Goal: Information Seeking & Learning: Compare options

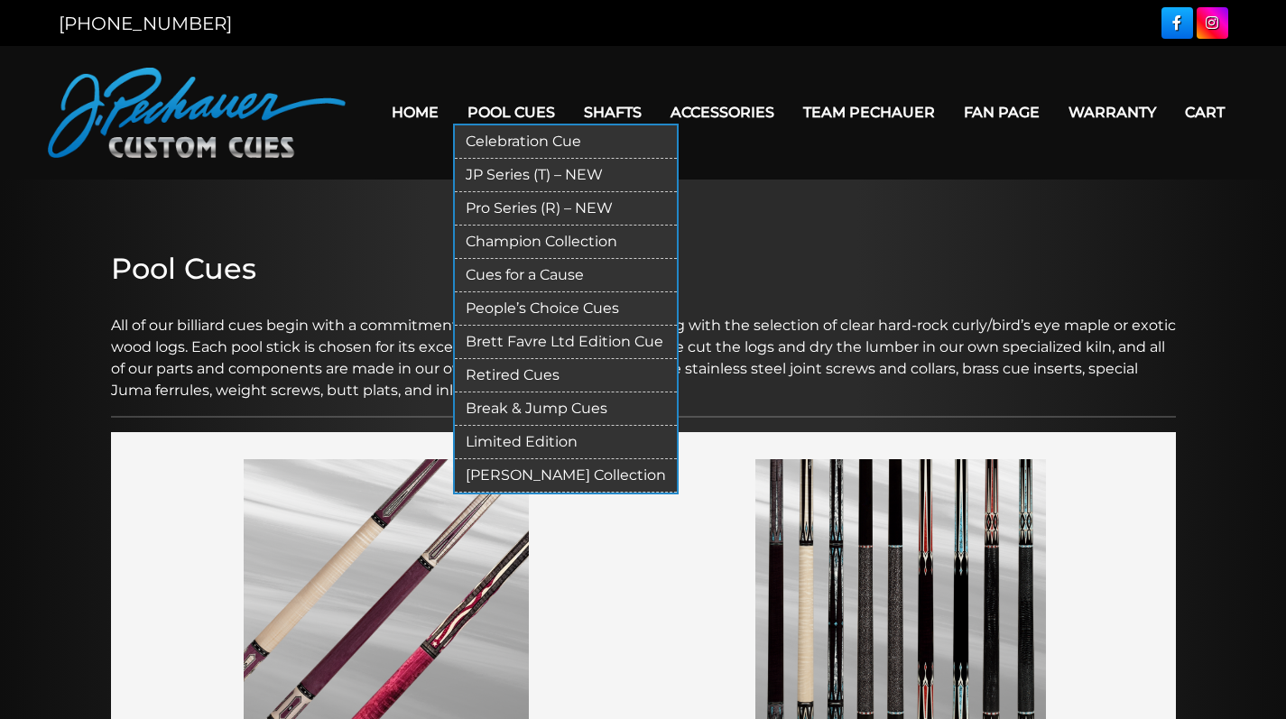
click at [471, 166] on link "JP Series (T) – NEW" at bounding box center [566, 175] width 222 height 33
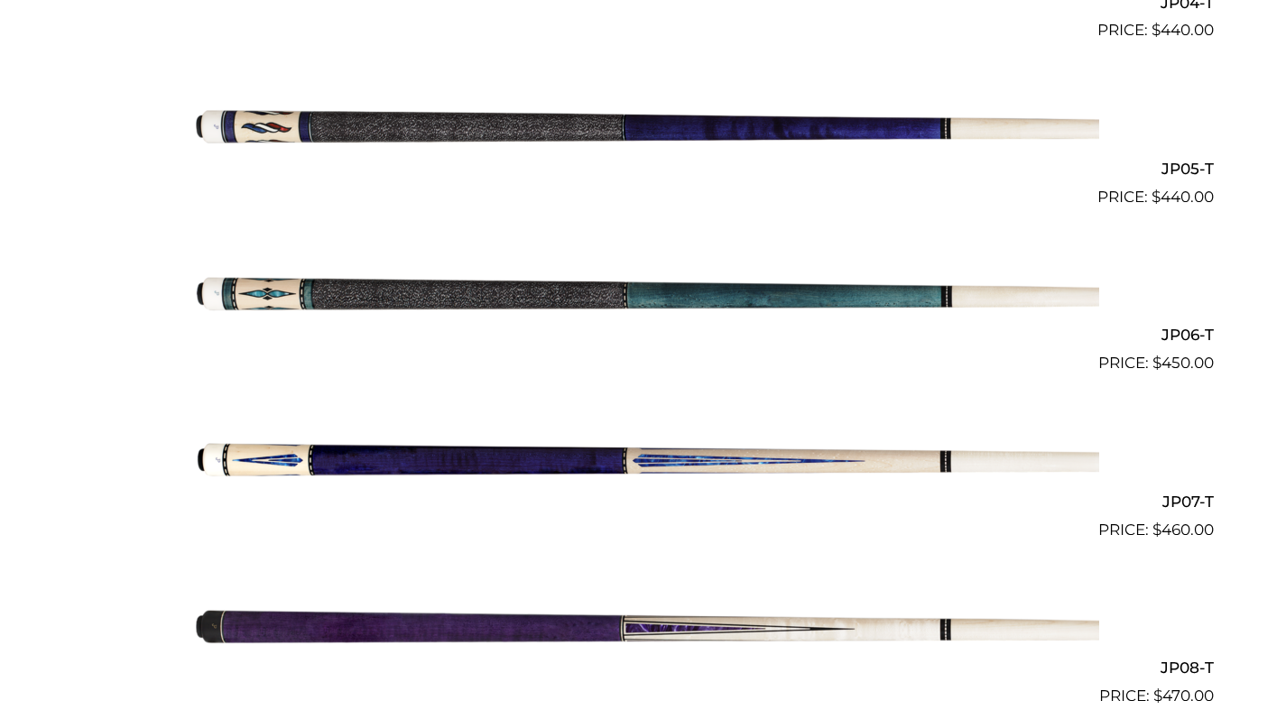
scroll to position [1203, 0]
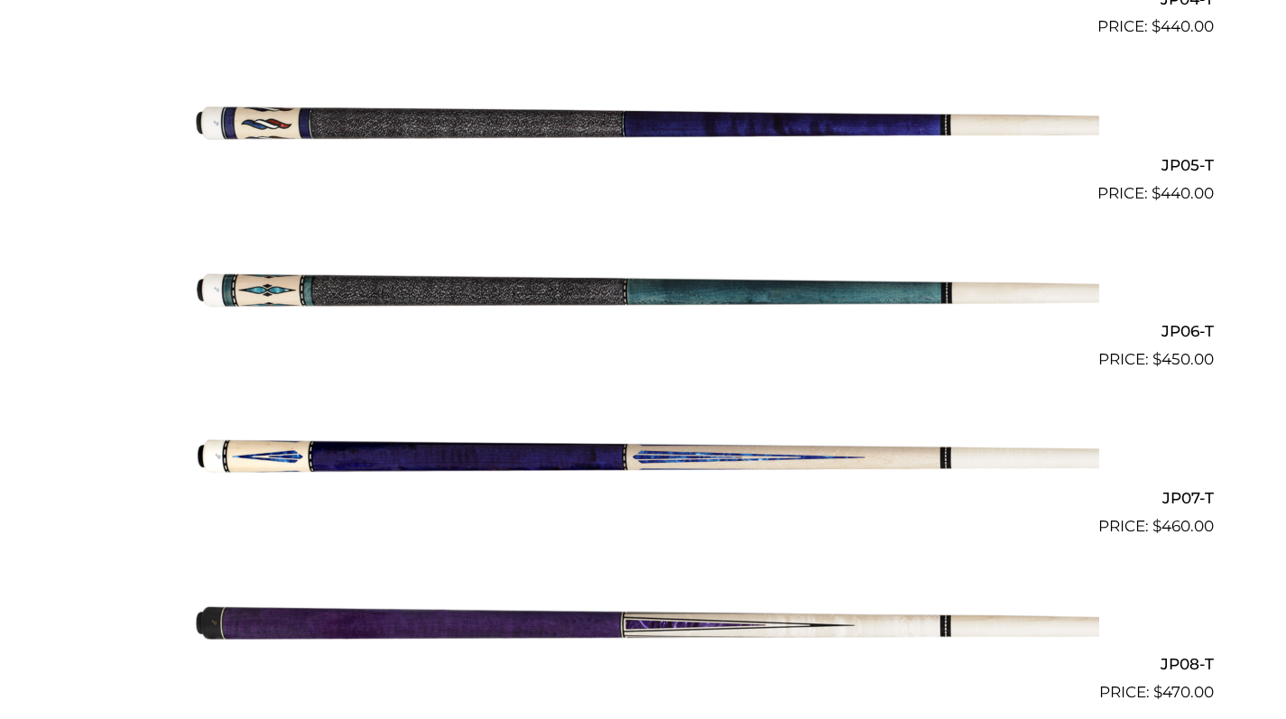
click at [574, 452] on img at bounding box center [643, 455] width 911 height 152
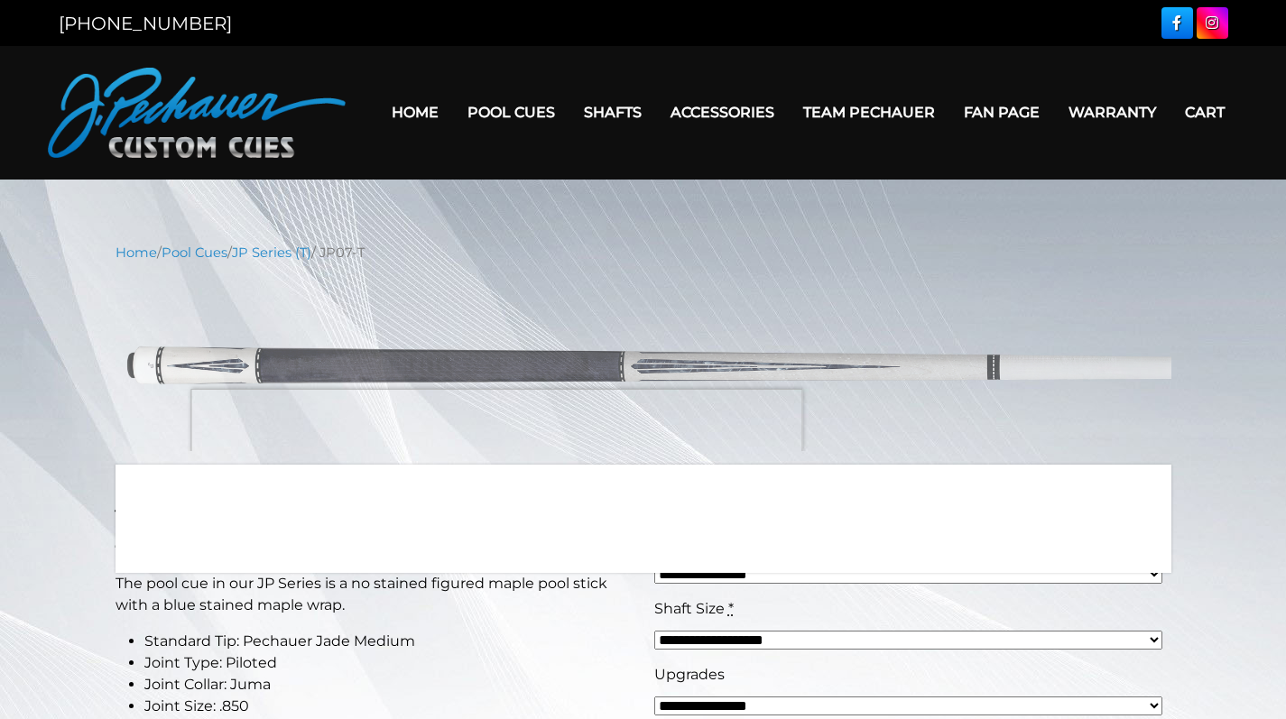
click at [496, 430] on img at bounding box center [644, 364] width 1056 height 176
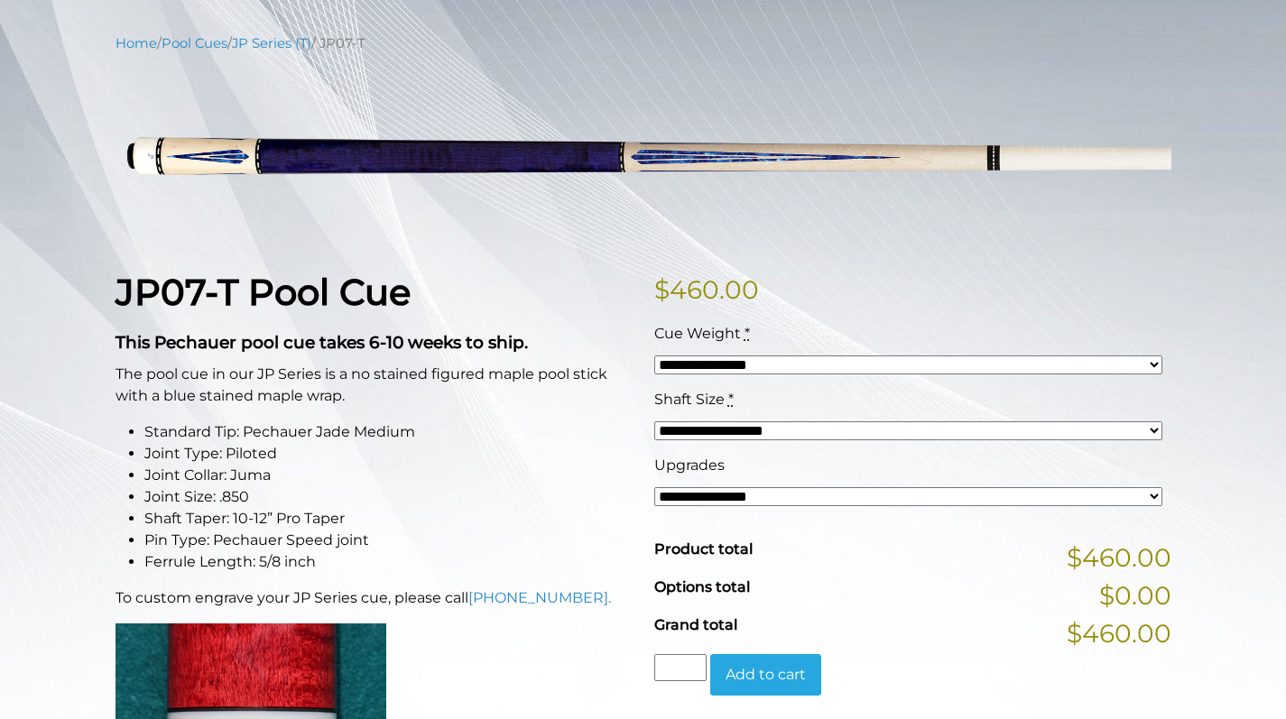
scroll to position [214, 0]
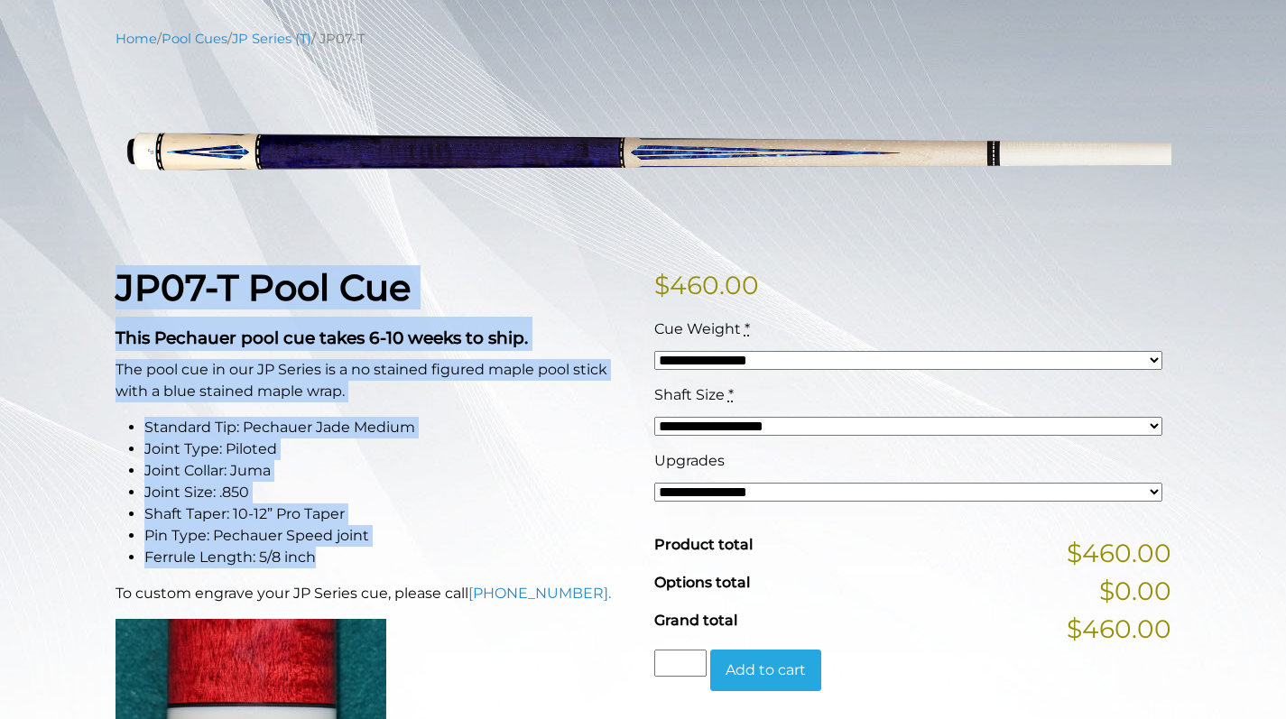
drag, startPoint x: 120, startPoint y: 286, endPoint x: 423, endPoint y: 550, distance: 401.7
click at [423, 550] on div "JP07-T Pool Cue This Pechauer pool cue takes 6-10 weeks to ship. The pool cue i…" at bounding box center [374, 718] width 539 height 904
copy div "JP07-T Pool Cue This Pechauer pool cue takes 6-10 weeks to ship. The pool cue i…"
click at [355, 314] on div "JP07-T Pool Cue This Pechauer pool cue takes 6-10 weeks to ship. The pool cue i…" at bounding box center [374, 718] width 539 height 904
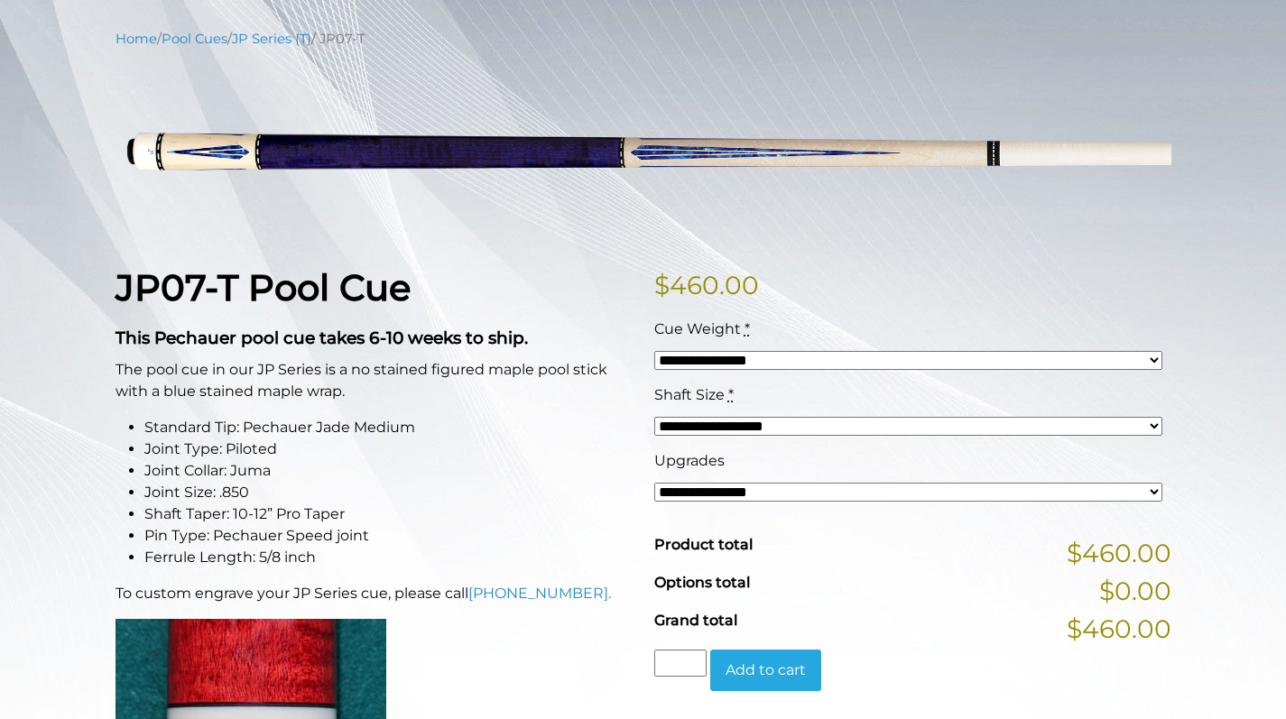
click at [118, 285] on strong "JP07-T Pool Cue" at bounding box center [263, 287] width 295 height 44
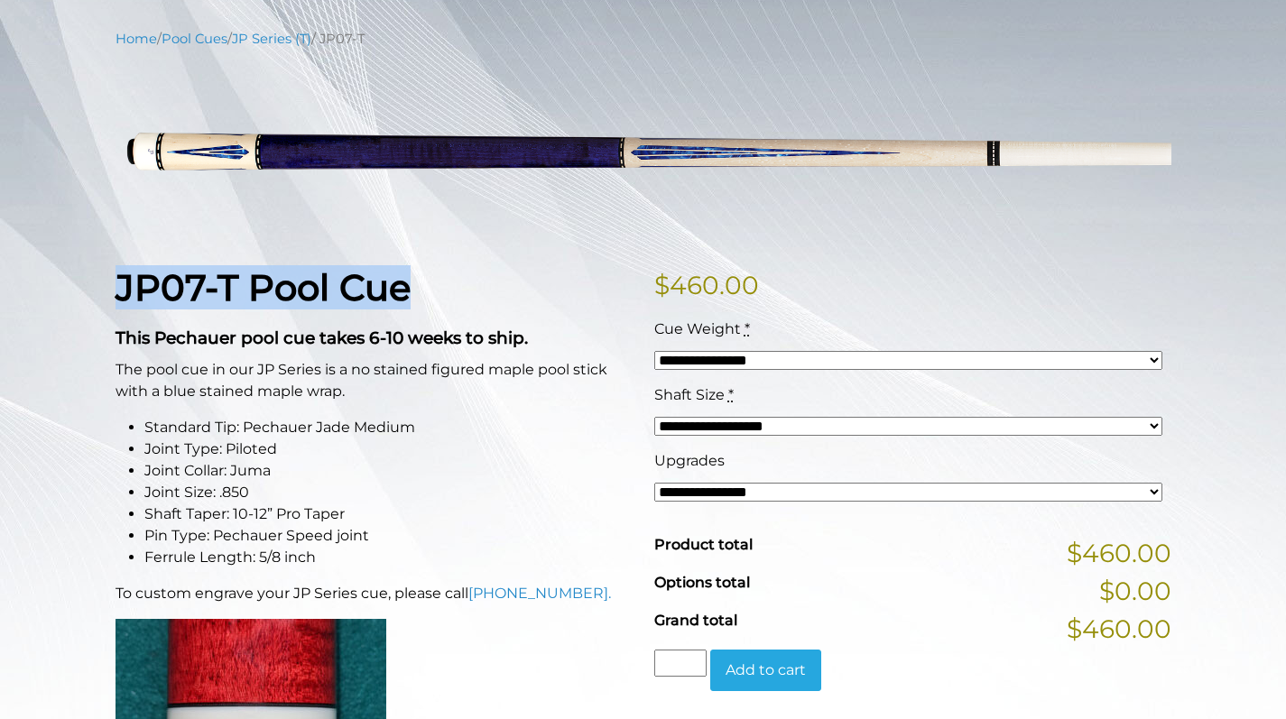
drag, startPoint x: 118, startPoint y: 285, endPoint x: 430, endPoint y: 282, distance: 311.3
click at [430, 282] on h1 "JP07-T Pool Cue" at bounding box center [374, 287] width 517 height 43
copy strong "JP07-T Pool Cue"
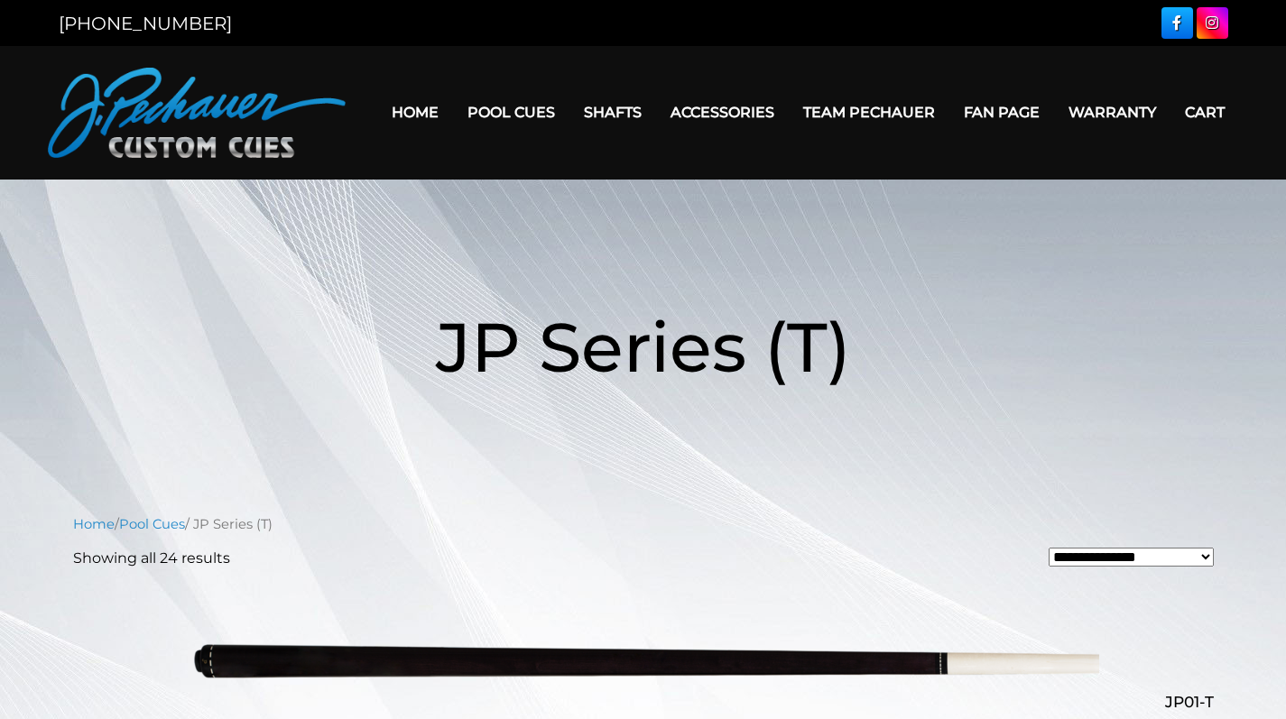
scroll to position [1203, 0]
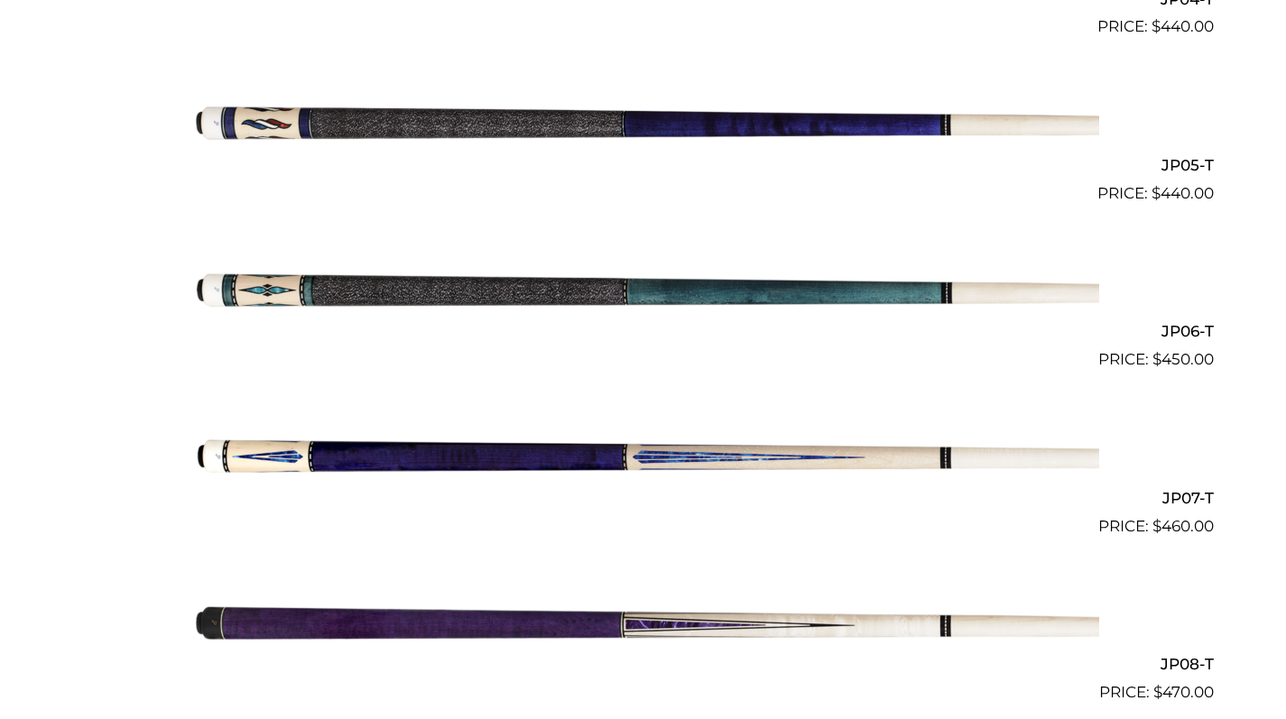
click at [656, 620] on img at bounding box center [643, 622] width 911 height 152
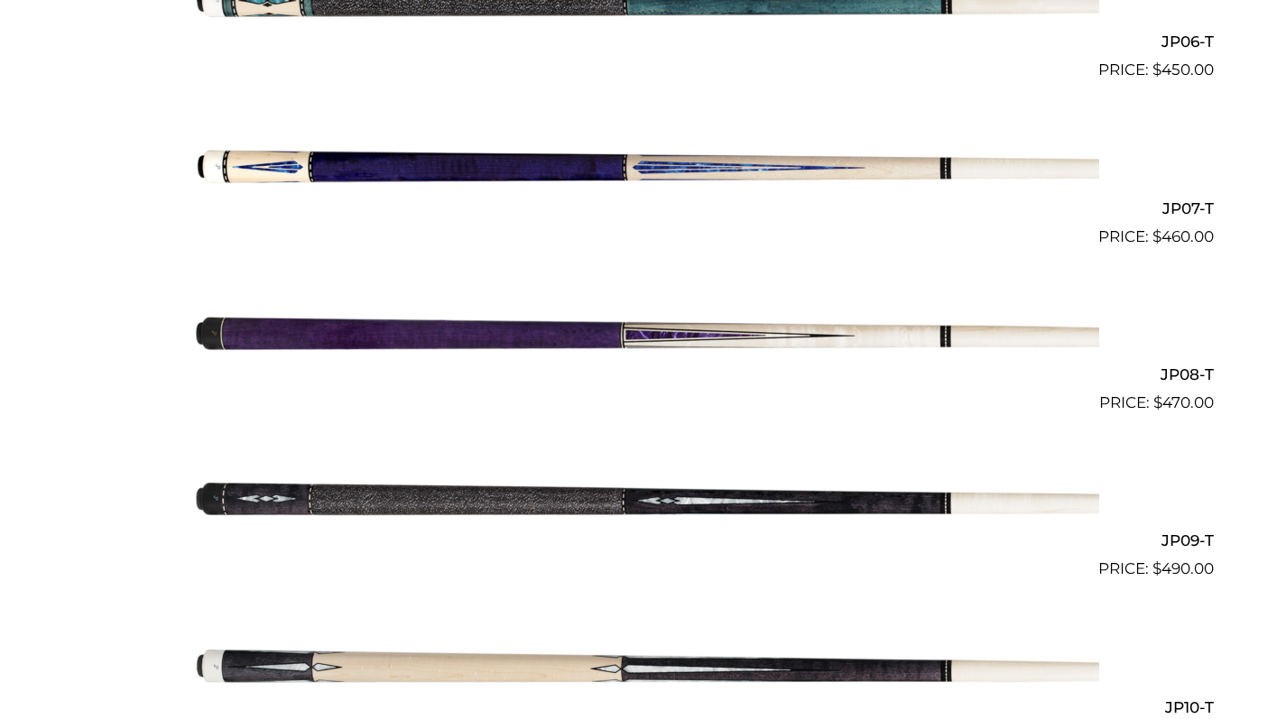
scroll to position [1532, 0]
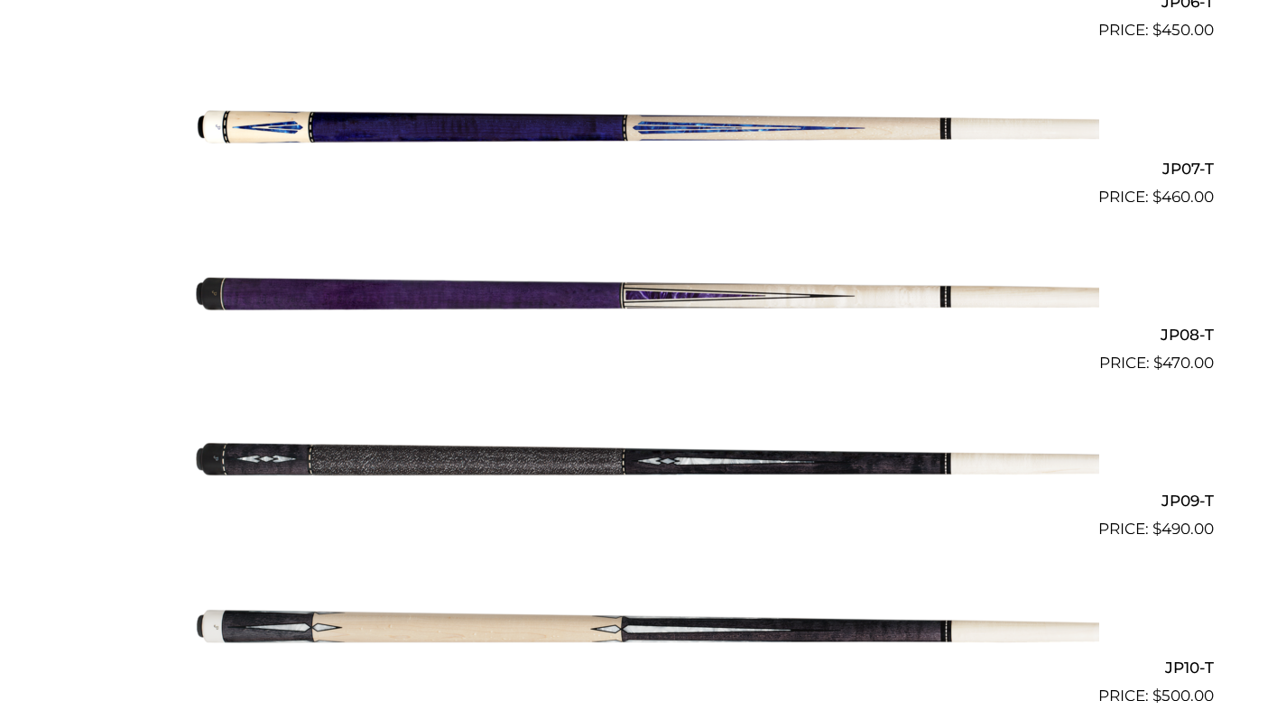
click at [687, 457] on img at bounding box center [643, 459] width 911 height 152
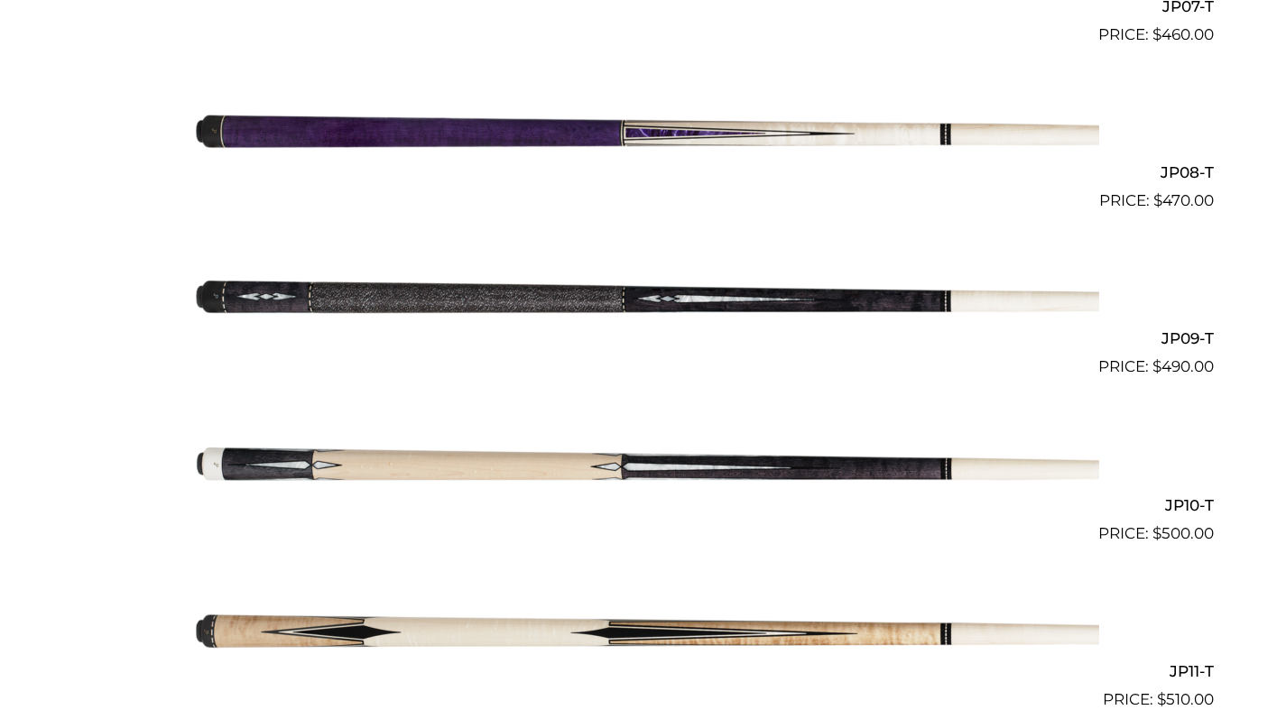
scroll to position [1698, 0]
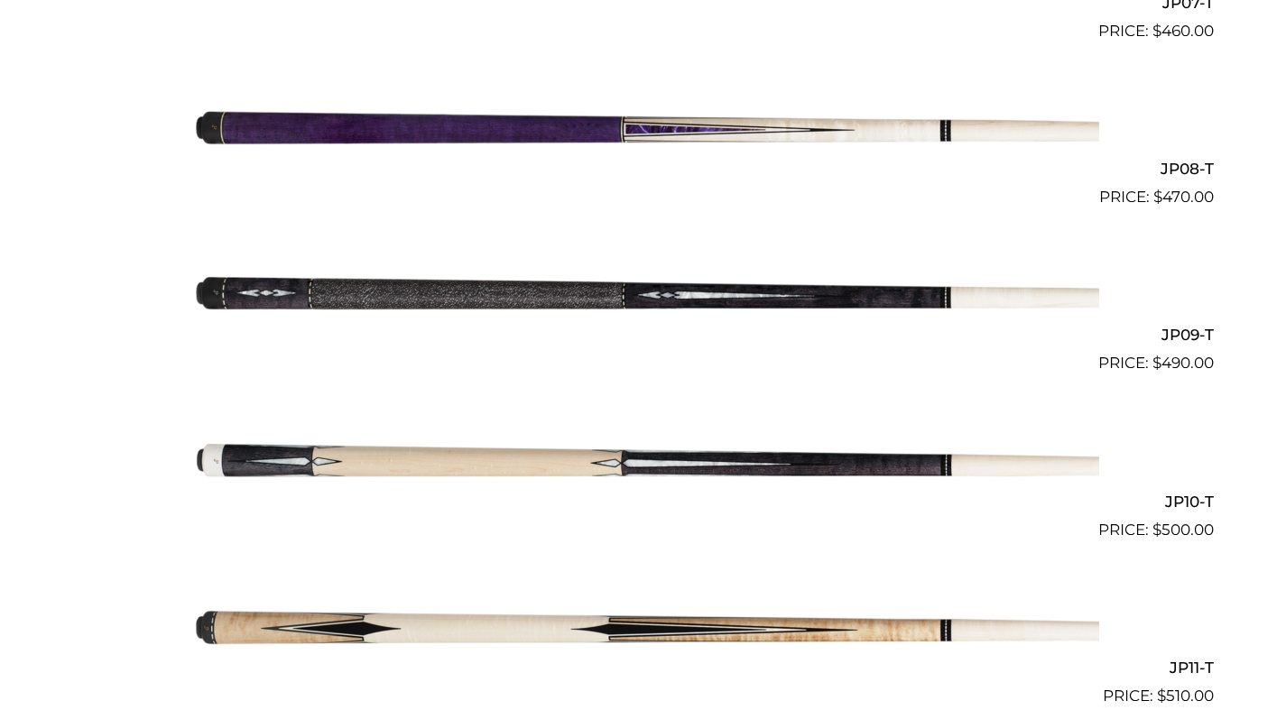
click at [476, 457] on img at bounding box center [643, 459] width 911 height 152
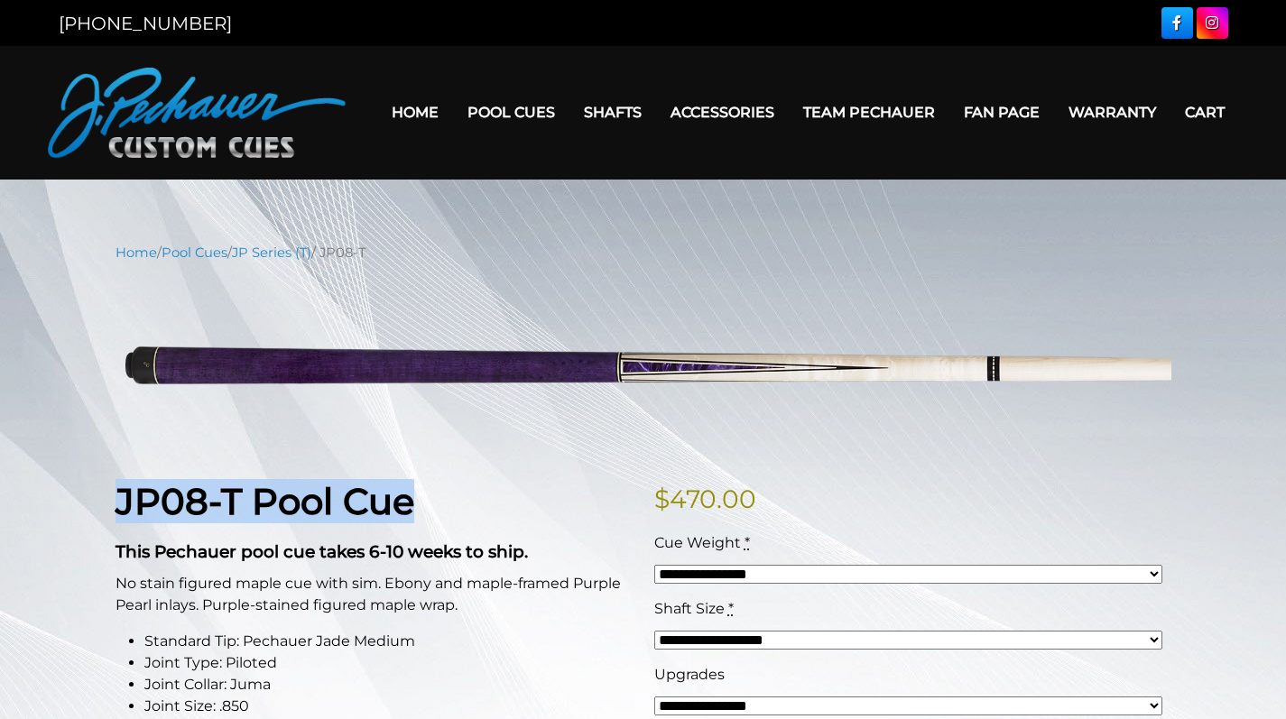
drag, startPoint x: 111, startPoint y: 496, endPoint x: 448, endPoint y: 500, distance: 336.6
copy strong "JP08-T Pool Cue"
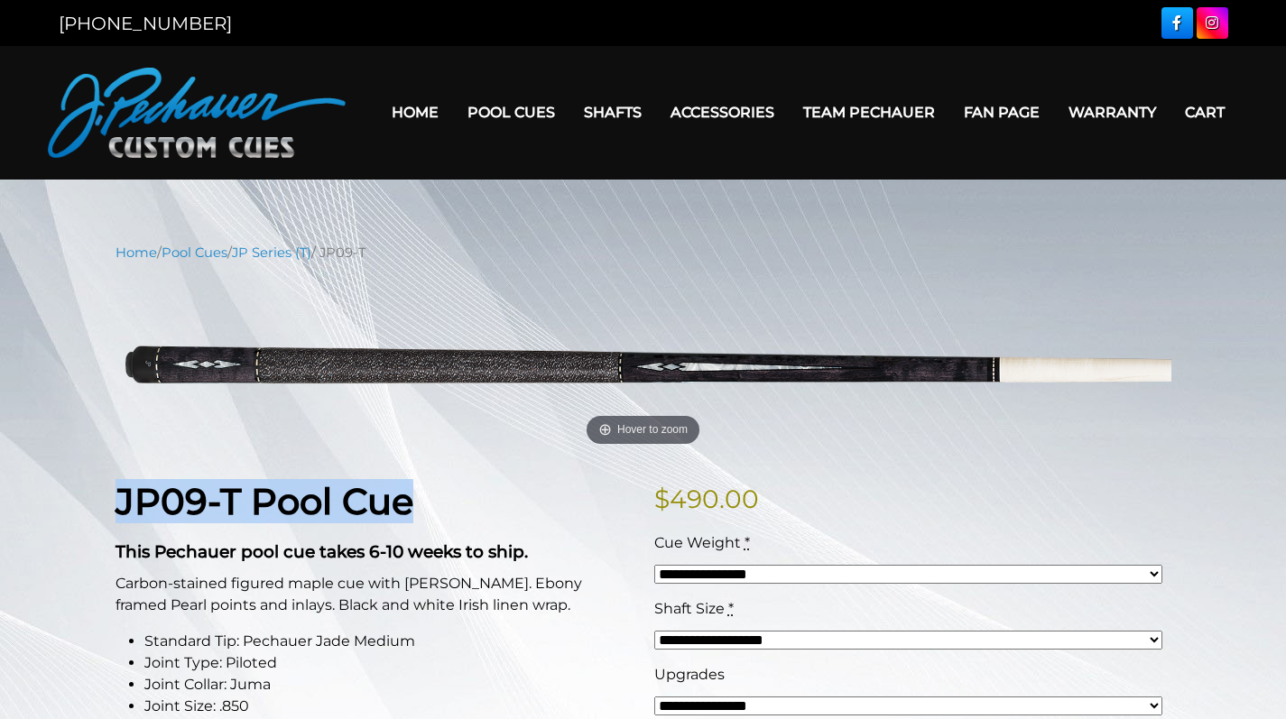
drag, startPoint x: 123, startPoint y: 494, endPoint x: 454, endPoint y: 500, distance: 331.2
click at [454, 500] on h1 "JP09-T Pool Cue" at bounding box center [374, 501] width 517 height 43
copy strong "JP09-T Pool Cue"
click at [680, 172] on header "MENU Home Pool Cues Celebration Cue JP Series (T) – NEW Pro Series (R) – NEW Ch…" at bounding box center [643, 113] width 1286 height 134
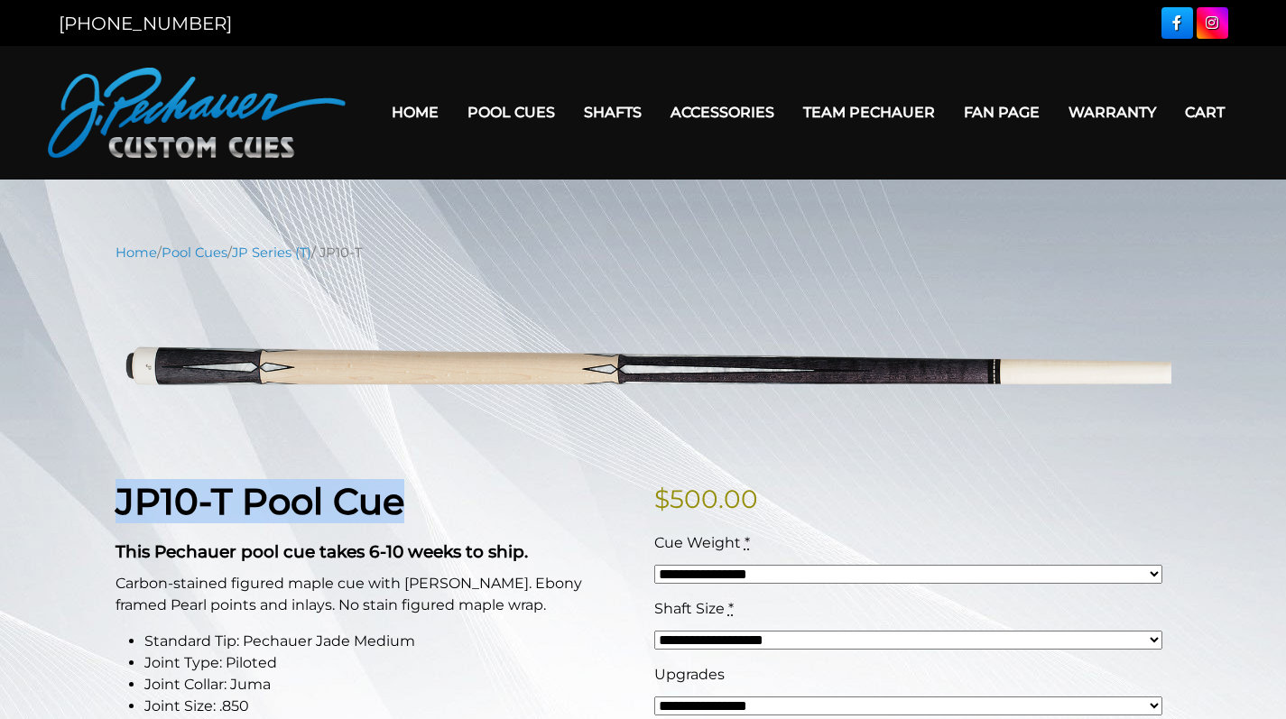
drag, startPoint x: 121, startPoint y: 507, endPoint x: 448, endPoint y: 499, distance: 326.8
click at [448, 499] on h1 "JP10-T Pool Cue" at bounding box center [374, 501] width 517 height 43
copy strong "JP10-T Pool Cue"
